Goal: Information Seeking & Learning: Understand process/instructions

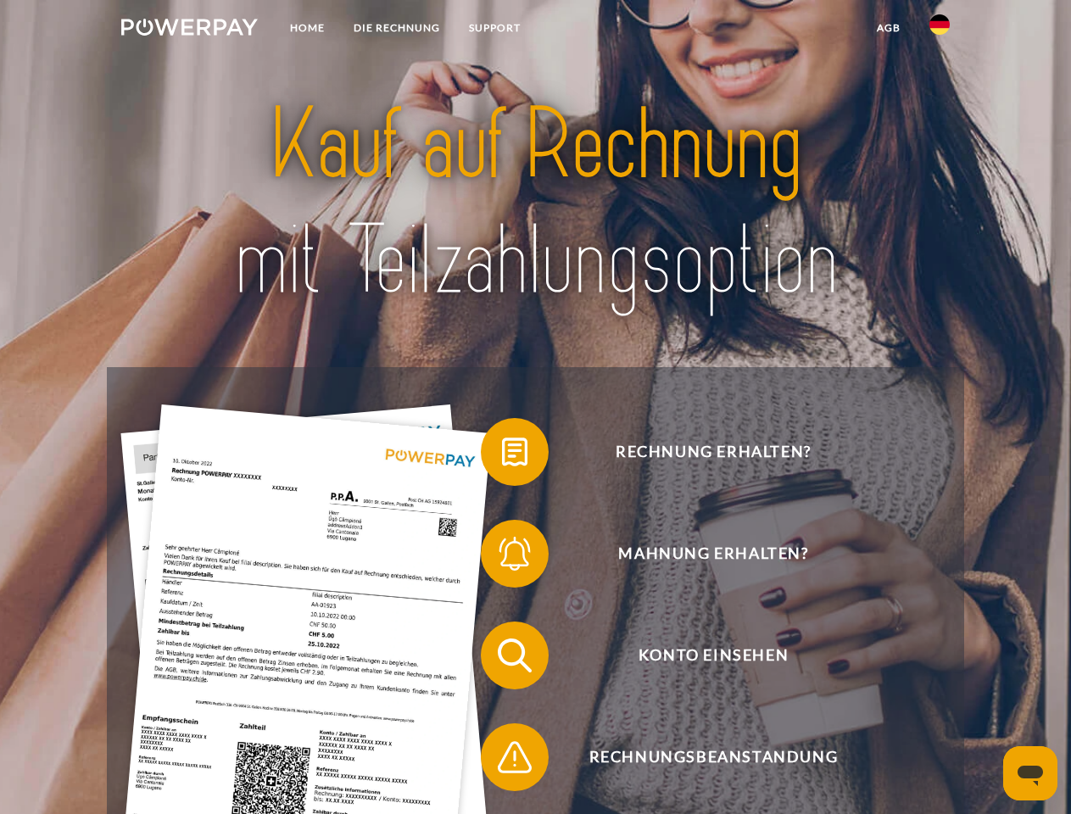
click at [189, 30] on img at bounding box center [189, 27] width 137 height 17
click at [940, 30] on img at bounding box center [940, 24] width 20 height 20
click at [888, 28] on link "agb" at bounding box center [889, 28] width 53 height 31
click at [502, 455] on span at bounding box center [489, 452] width 85 height 85
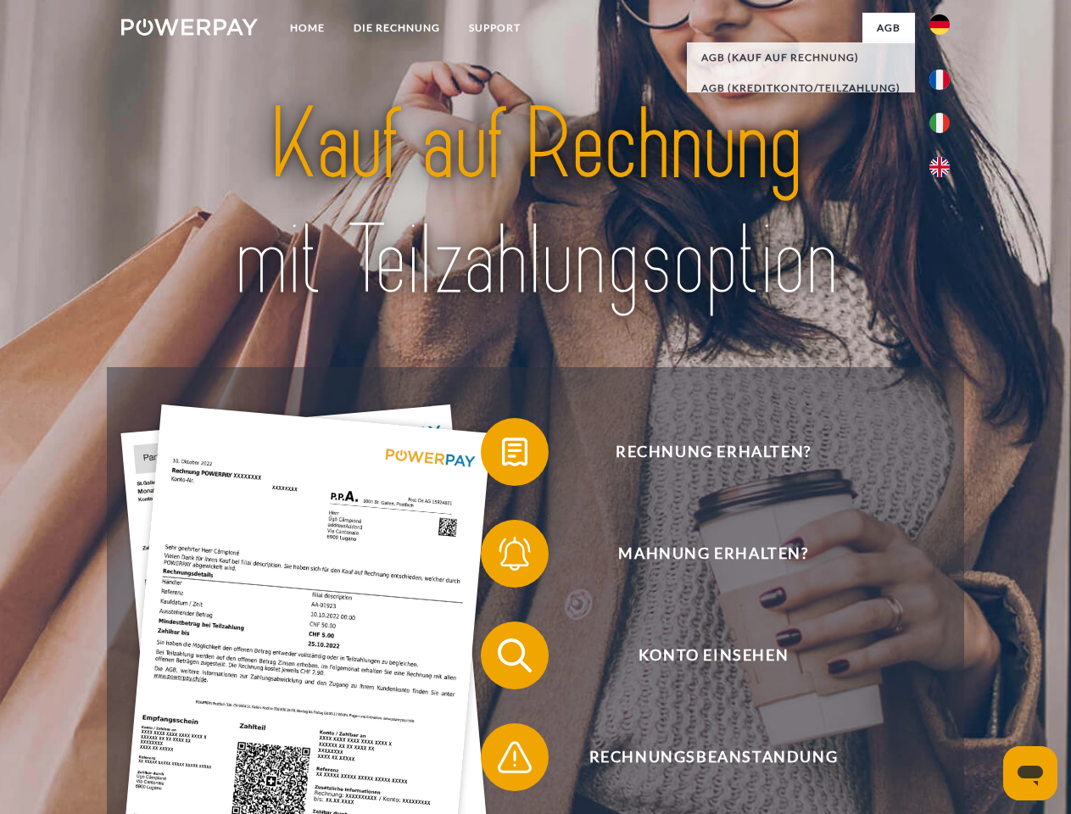
click at [502, 557] on span at bounding box center [489, 553] width 85 height 85
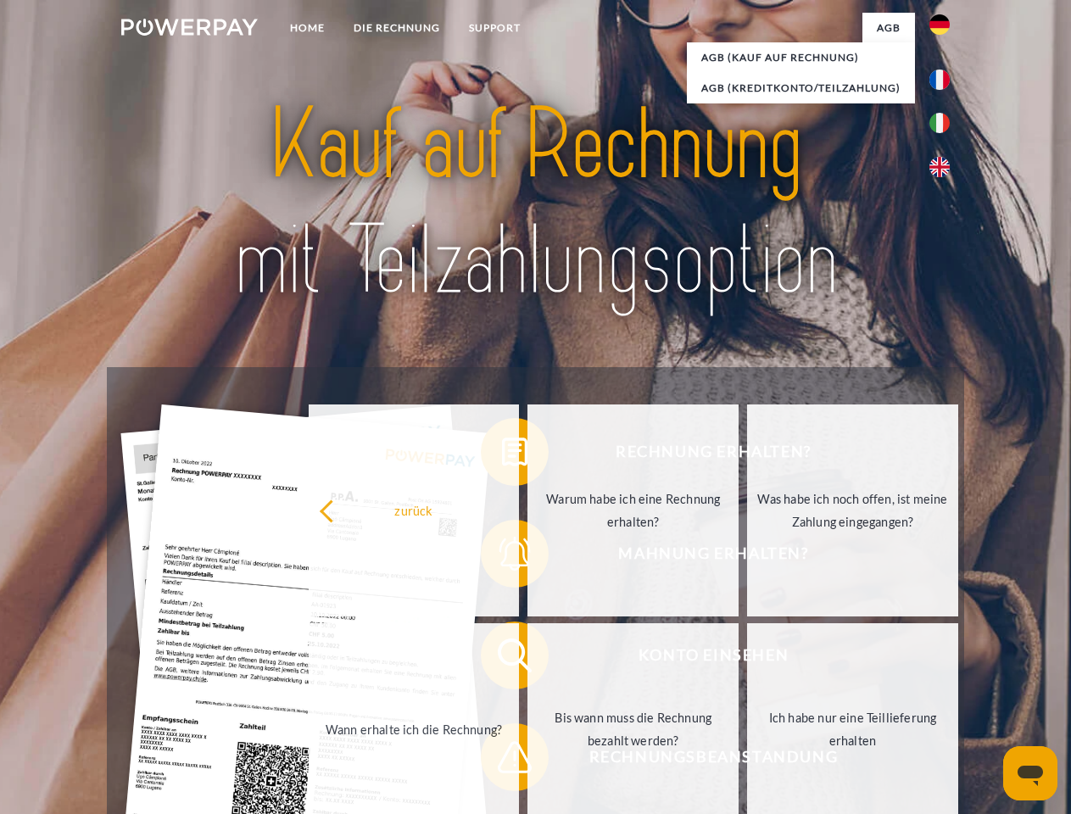
click at [528, 659] on link "Bis wann muss die Rechnung bezahlt werden?" at bounding box center [633, 729] width 211 height 212
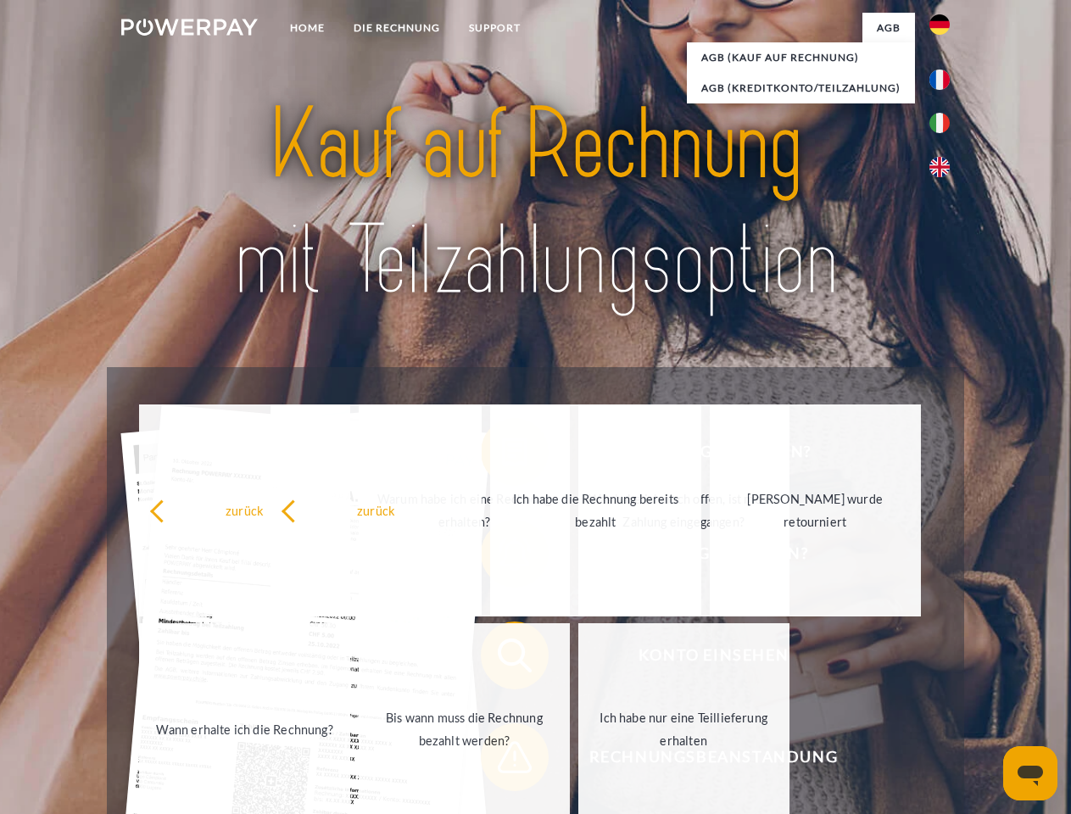
click at [502, 761] on span at bounding box center [489, 757] width 85 height 85
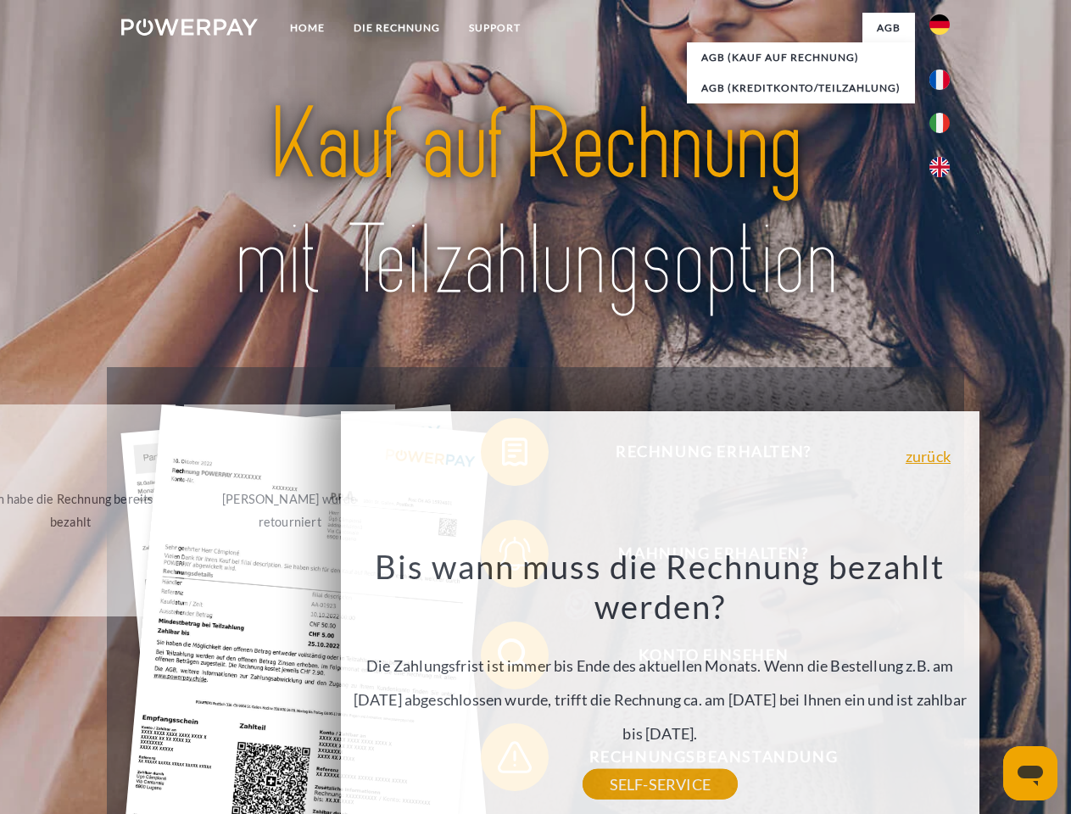
click at [1031, 774] on icon "Messaging-Fenster öffnen" at bounding box center [1030, 776] width 25 height 20
